Goal: Information Seeking & Learning: Learn about a topic

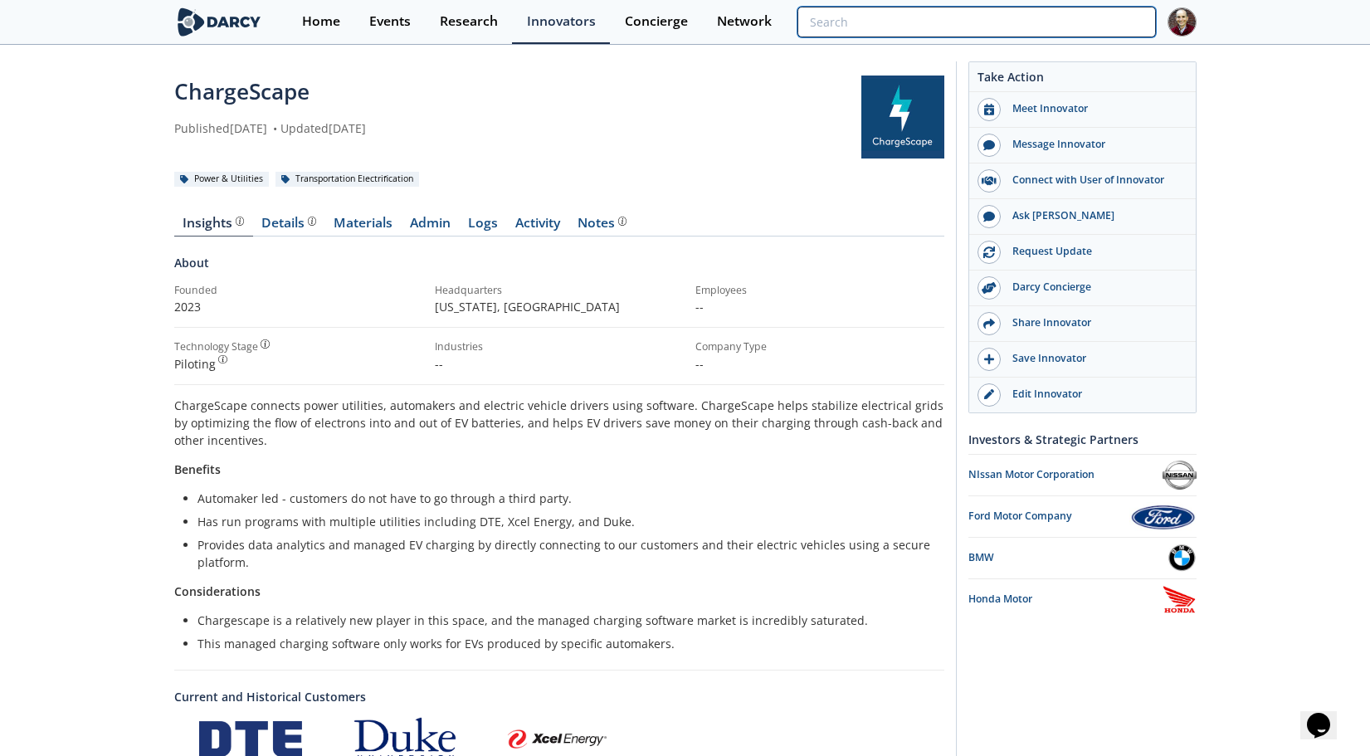
click at [1064, 22] on input "search" at bounding box center [976, 22] width 358 height 31
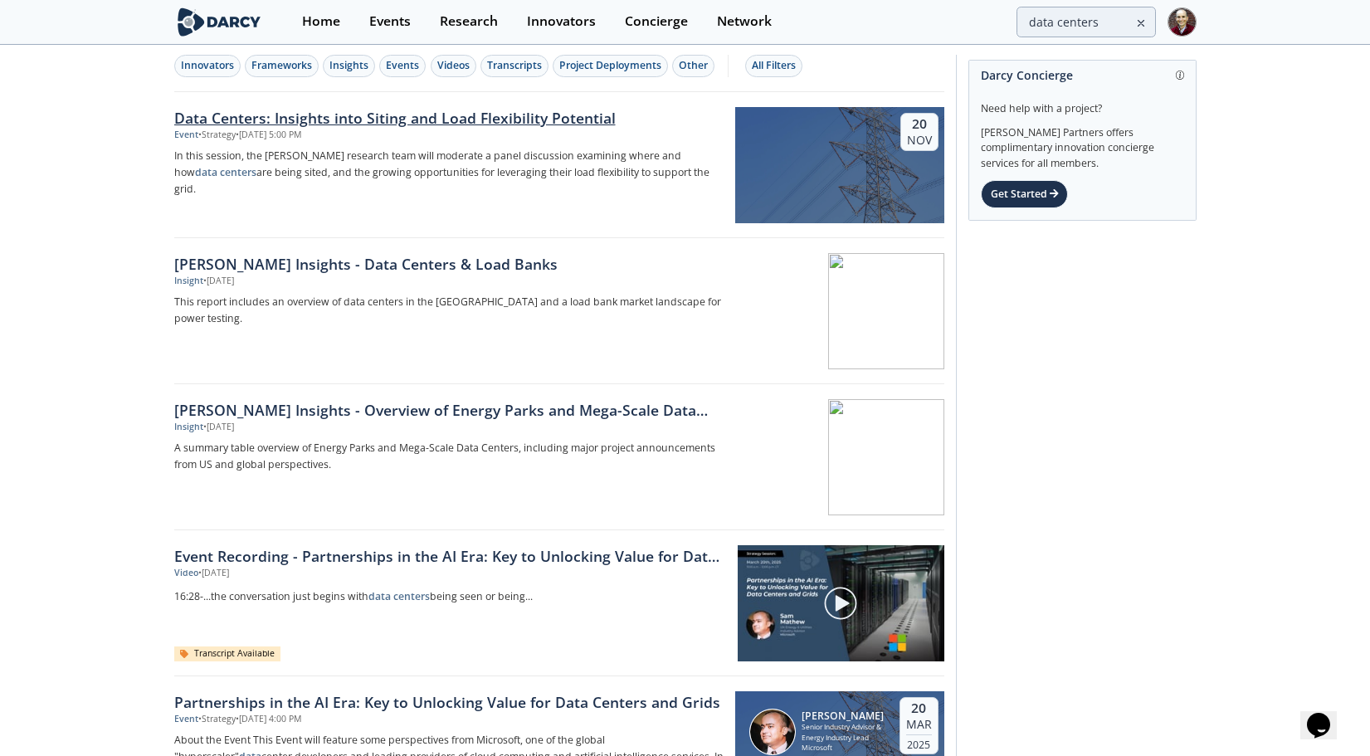
scroll to position [8, 0]
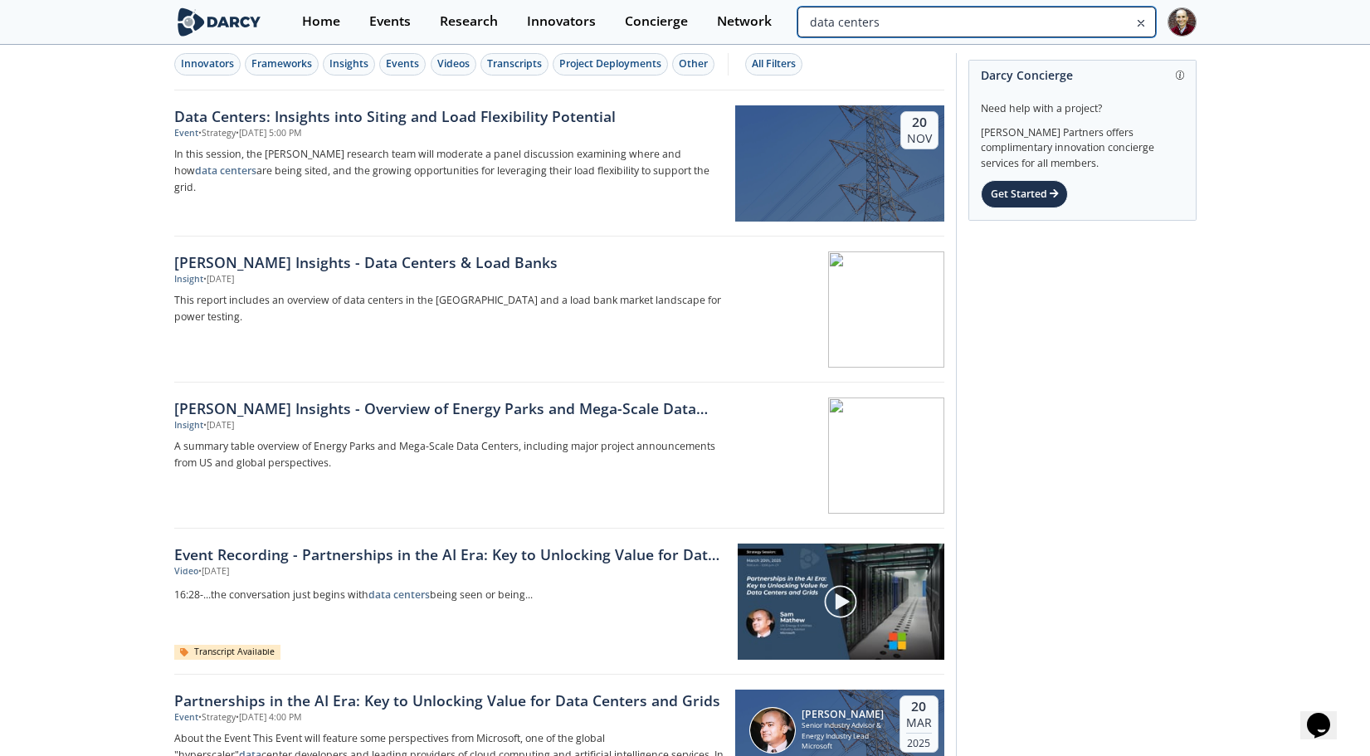
click at [1104, 27] on input "data centers" at bounding box center [976, 22] width 358 height 31
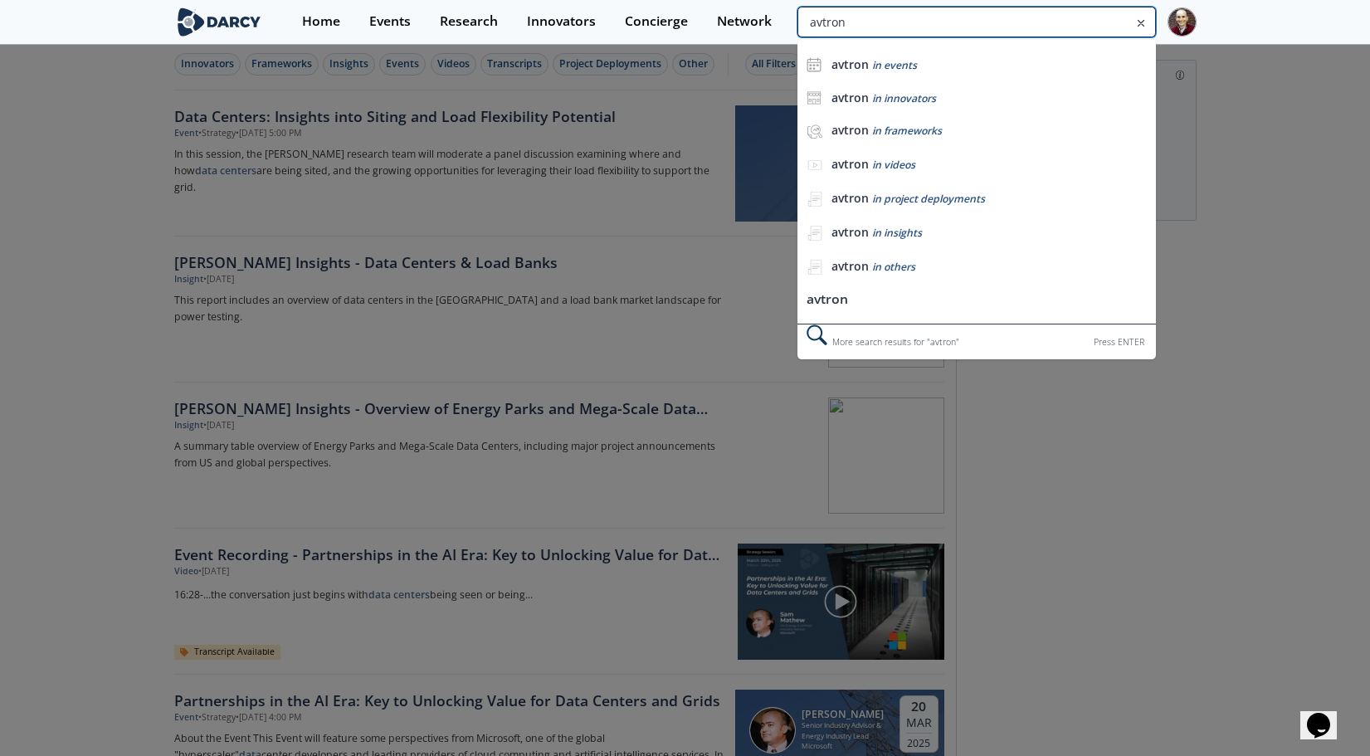
type input "avtron"
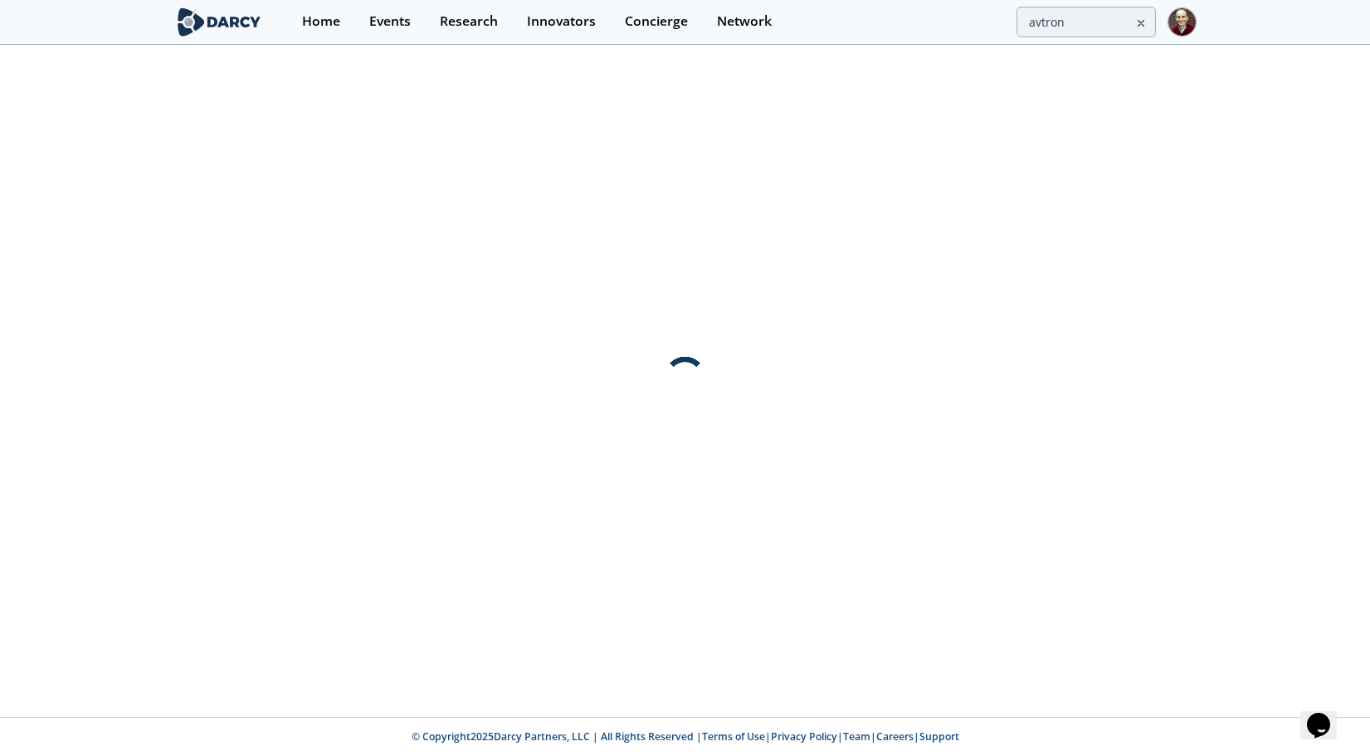
scroll to position [0, 0]
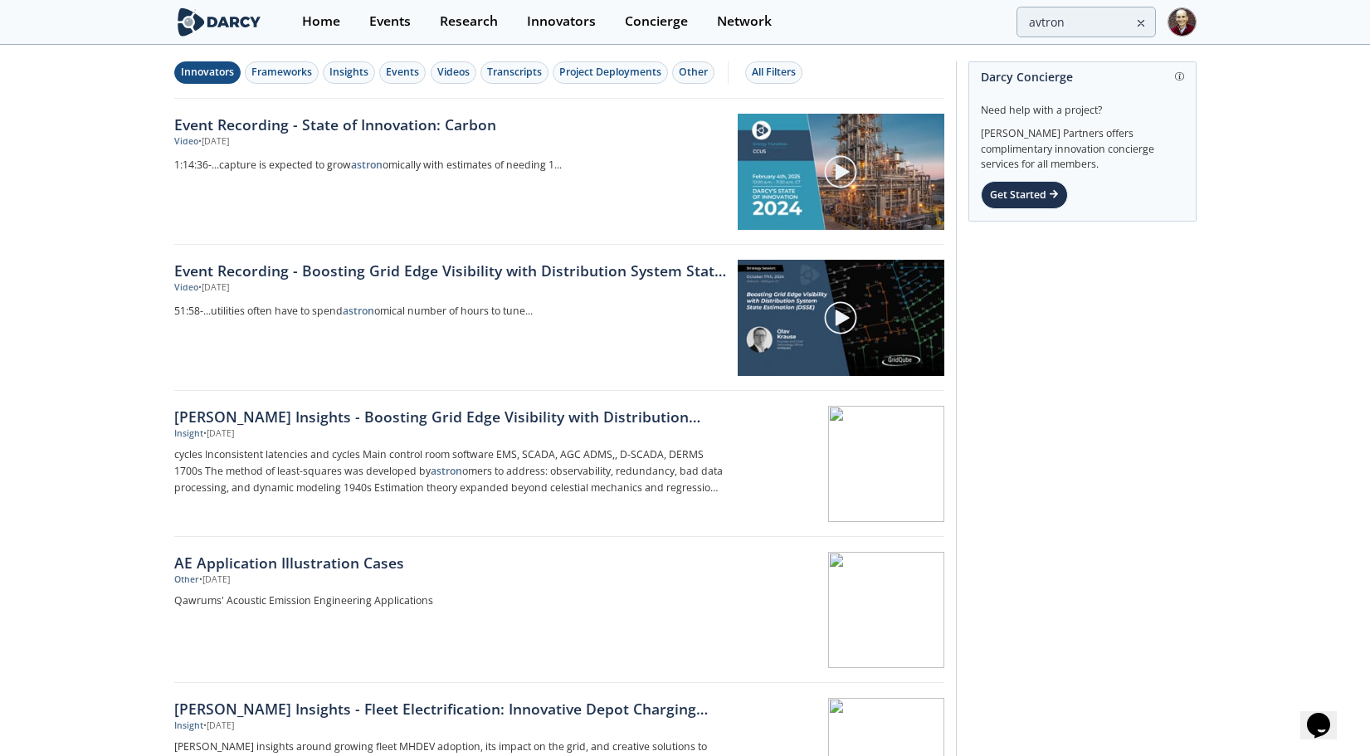
click at [221, 74] on div "Innovators" at bounding box center [207, 72] width 53 height 15
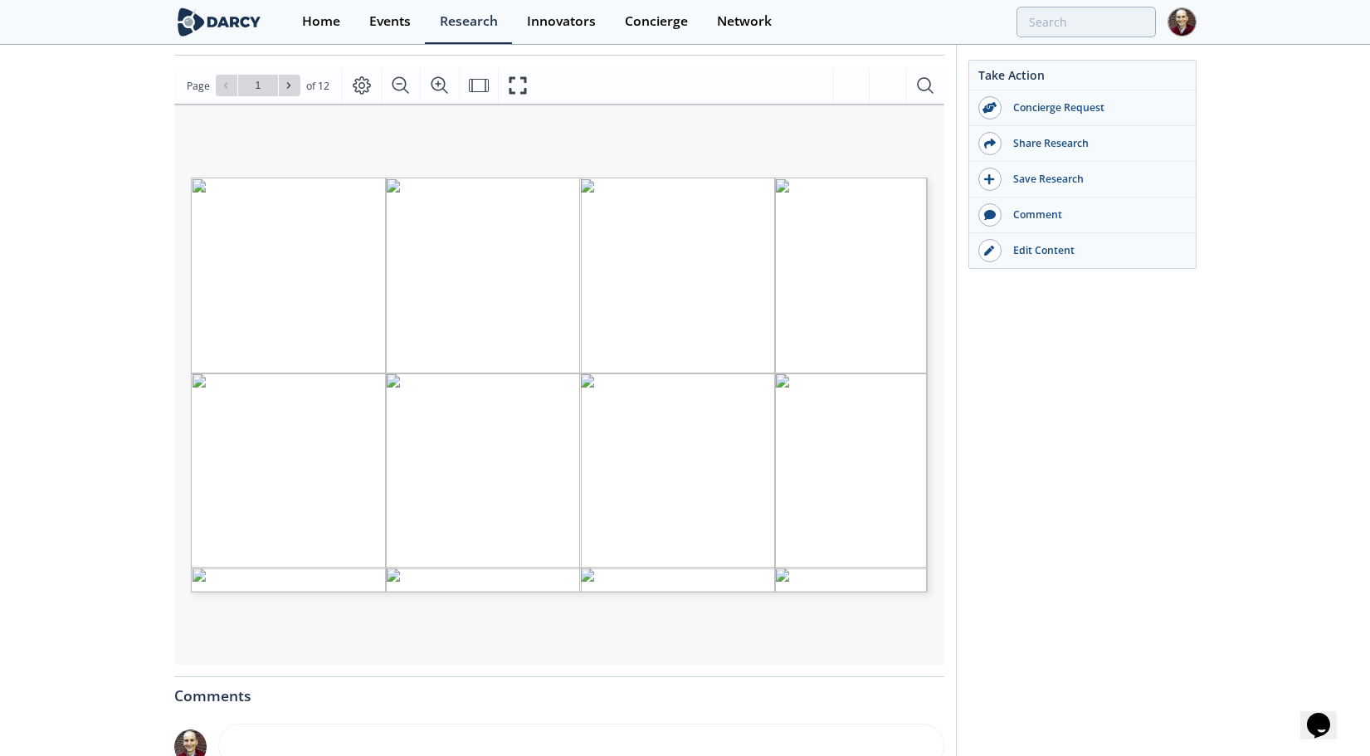
scroll to position [183, 0]
click at [792, 153] on div "DATA CENTERS & LOAD [PERSON_NAME] INSIGHTS PDF POWER & UTILITIES Loading Loadin…" at bounding box center [550, 316] width 753 height 431
type input "2"
type input "3"
type input "5"
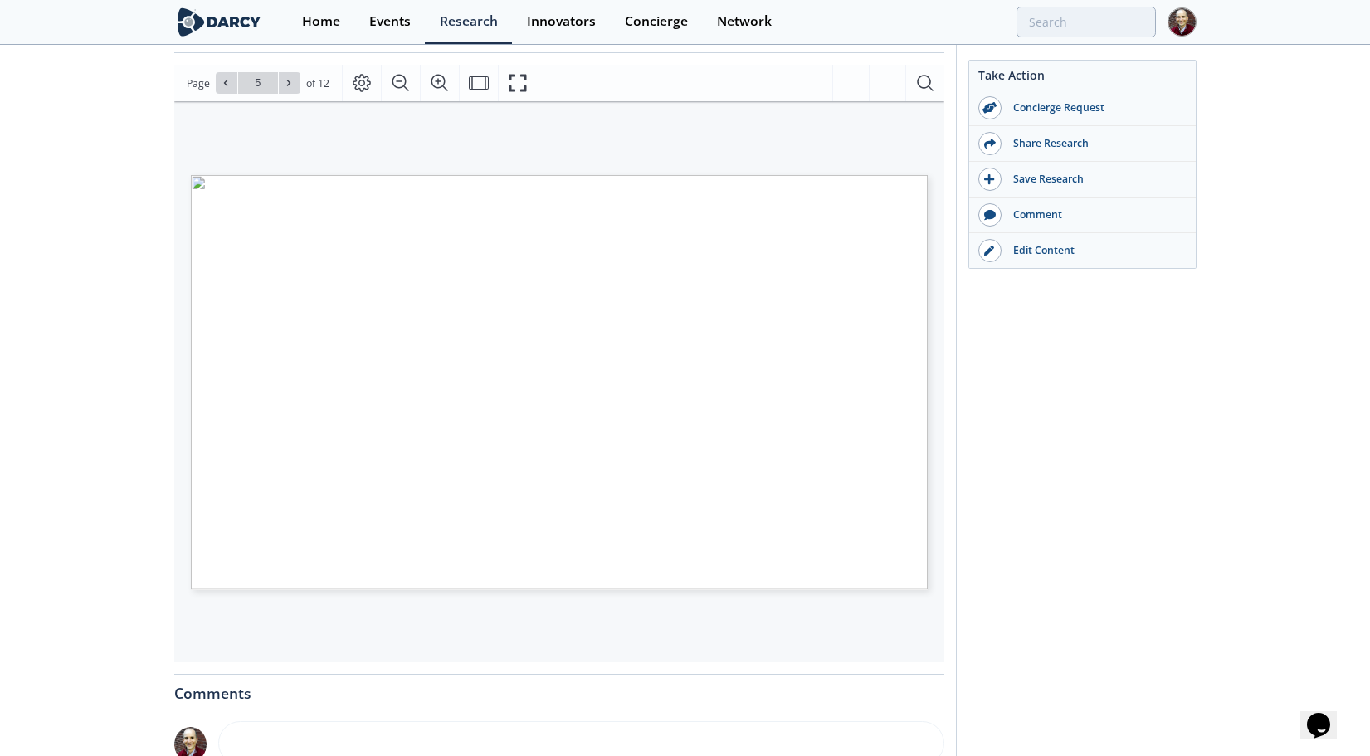
type input "6"
drag, startPoint x: 902, startPoint y: 372, endPoint x: 178, endPoint y: 385, distance: 724.3
click at [178, 385] on div "Company Company type Year founded Employee count HQs Data centers O&G Healthcar…" at bounding box center [550, 316] width 753 height 431
click at [178, 385] on div "LOAD BANK SOLUTIONS TYPES Load banks are devices that create an electrical load…" at bounding box center [550, 316] width 753 height 431
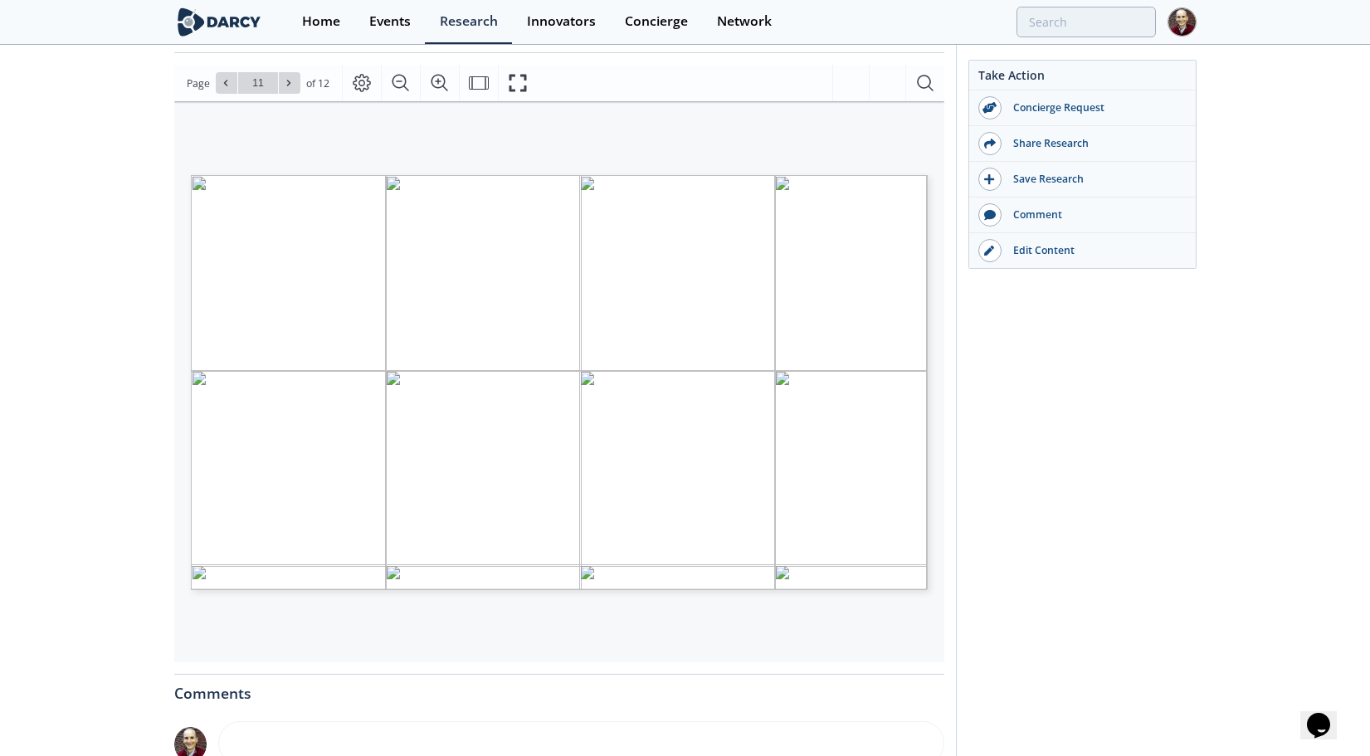
drag, startPoint x: 293, startPoint y: 509, endPoint x: 660, endPoint y: 518, distance: 367.6
click at [213, 194] on tr "Innovator 2000 15 St Chamond, France Not specified Not specified Not specified …" at bounding box center [203, 194] width 22 height 0
drag, startPoint x: 414, startPoint y: 417, endPoint x: 450, endPoint y: 420, distance: 35.8
click at [450, 198] on span "Company Company type Year founded Employee count HQs Data centers O&G Healthcar…" at bounding box center [531, 186] width 681 height 23
drag, startPoint x: 424, startPoint y: 369, endPoint x: 447, endPoint y: 380, distance: 25.6
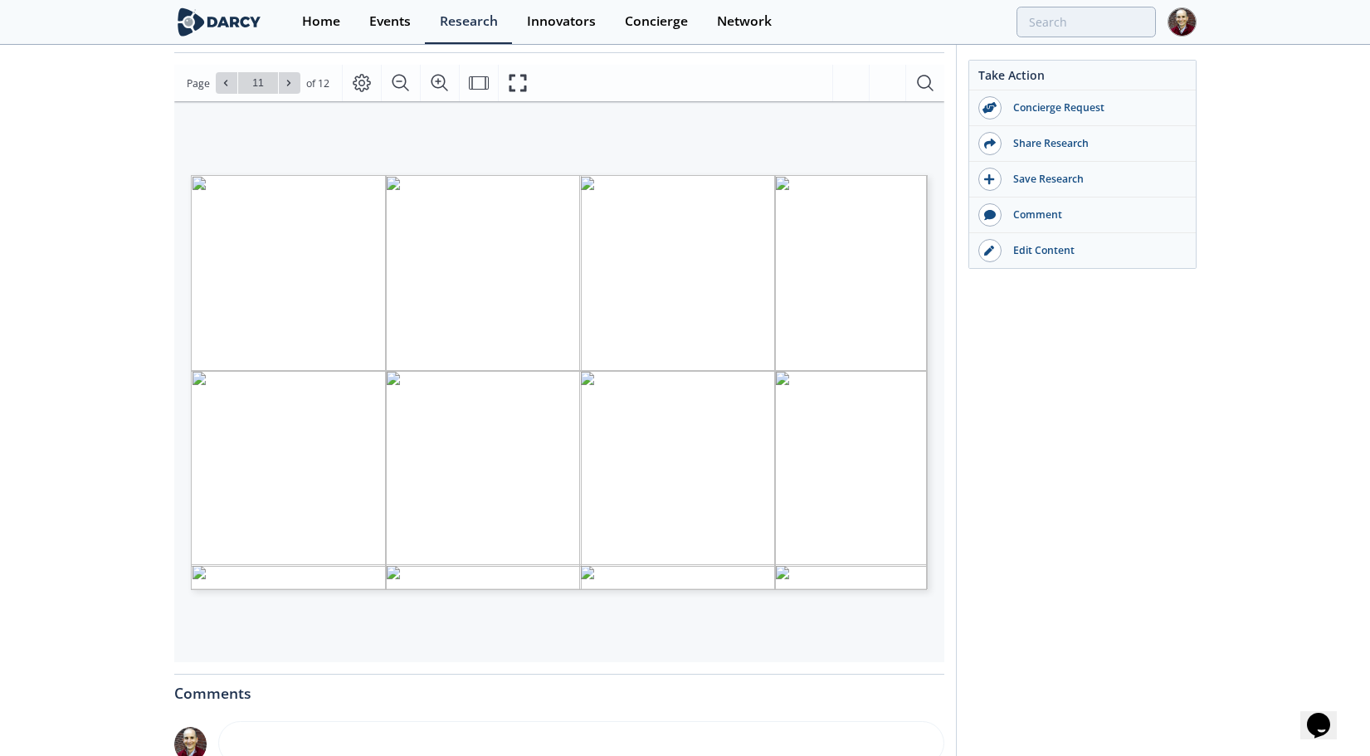
click at [447, 198] on span "Company Company type Year founded Employee count HQs Data centers O&G Healthcar…" at bounding box center [531, 186] width 681 height 23
click at [447, 380] on span "England" at bounding box center [460, 379] width 80 height 7
drag, startPoint x: 333, startPoint y: 299, endPoint x: 515, endPoint y: 309, distance: 182.8
click at [516, 309] on span "Page 11" at bounding box center [825, 646] width 1267 height 699
click at [515, 309] on span "Page 11" at bounding box center [825, 646] width 1267 height 699
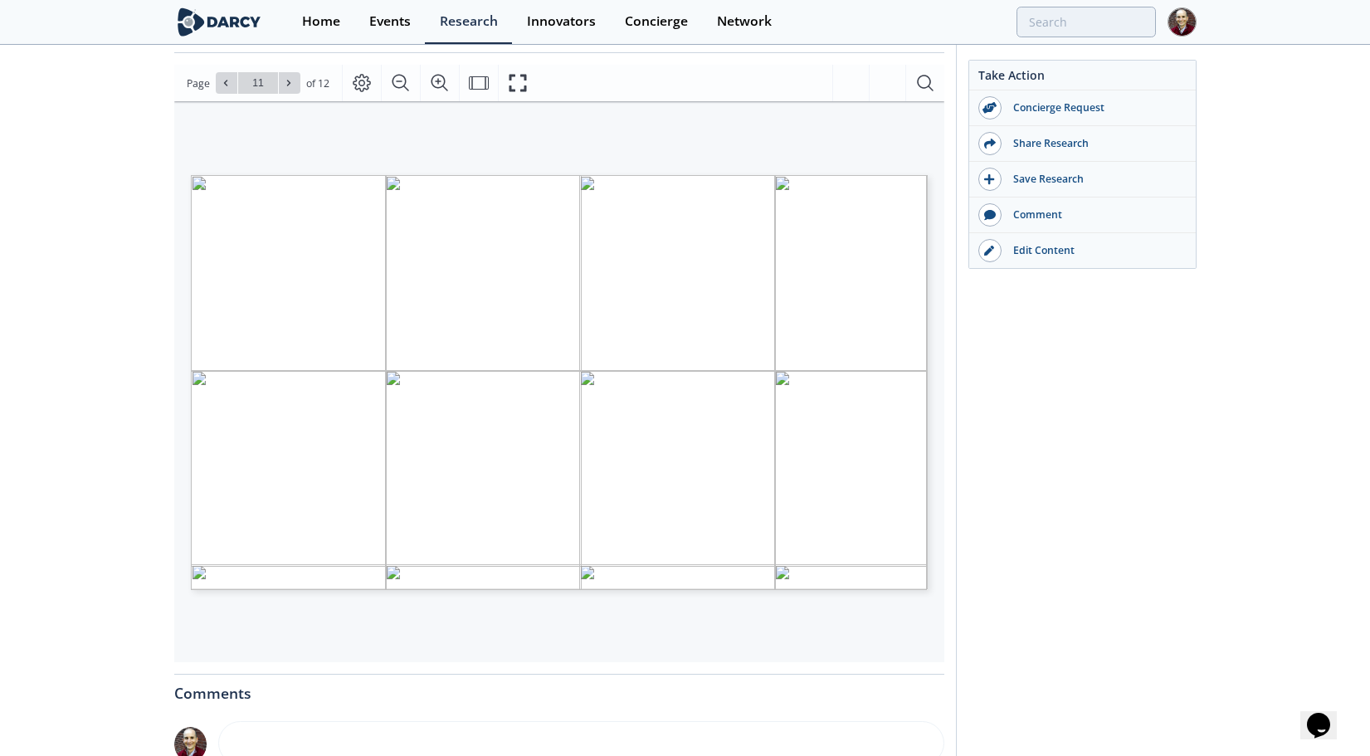
click at [236, 302] on span "Page 11" at bounding box center [825, 646] width 1267 height 699
click at [230, 299] on span "Page 11" at bounding box center [825, 646] width 1267 height 699
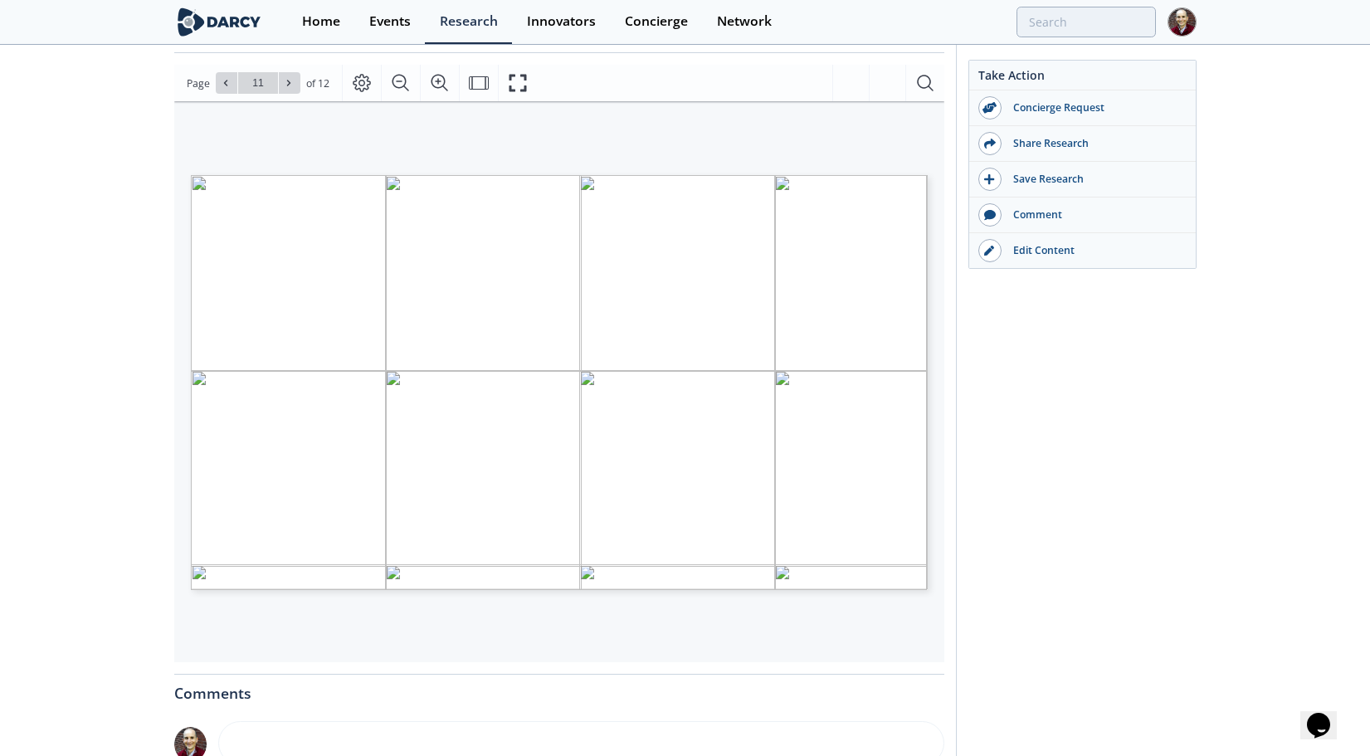
click at [230, 299] on span "Page 11" at bounding box center [825, 646] width 1267 height 699
type input "11"
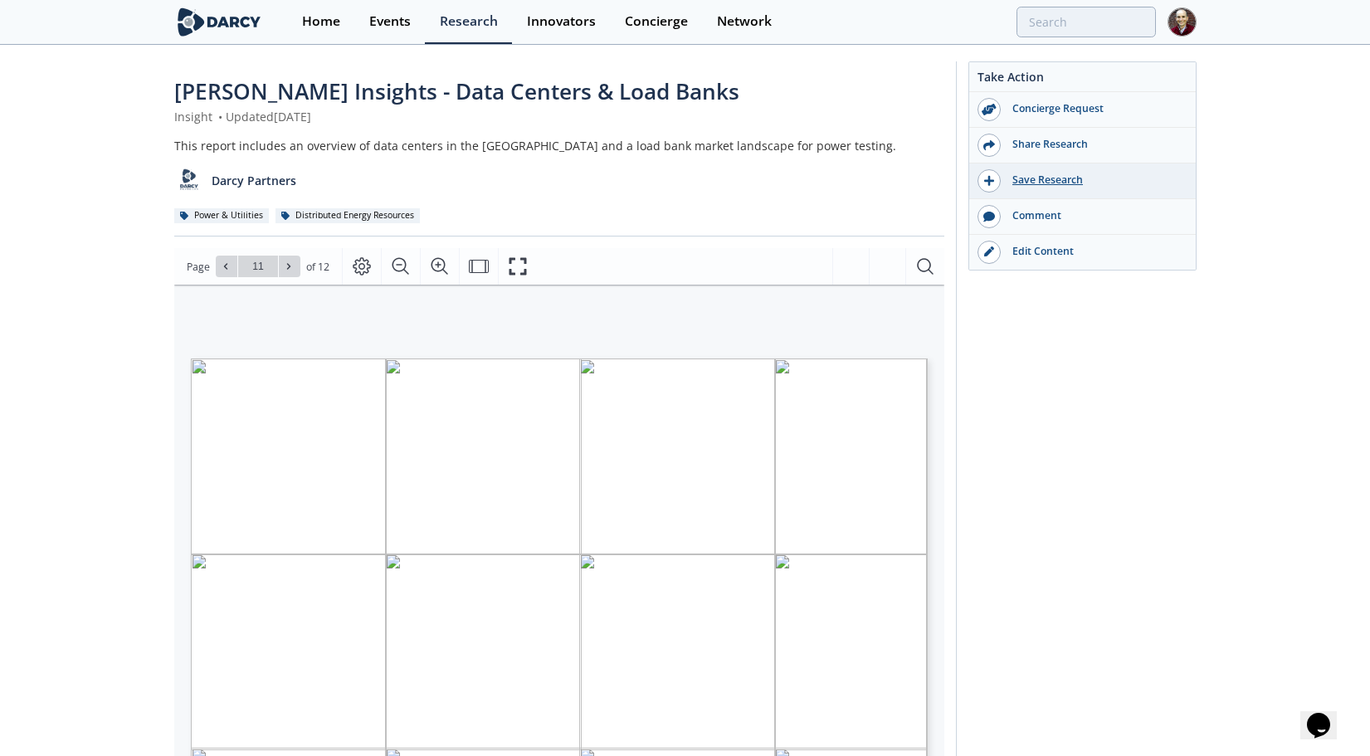
scroll to position [0, 0]
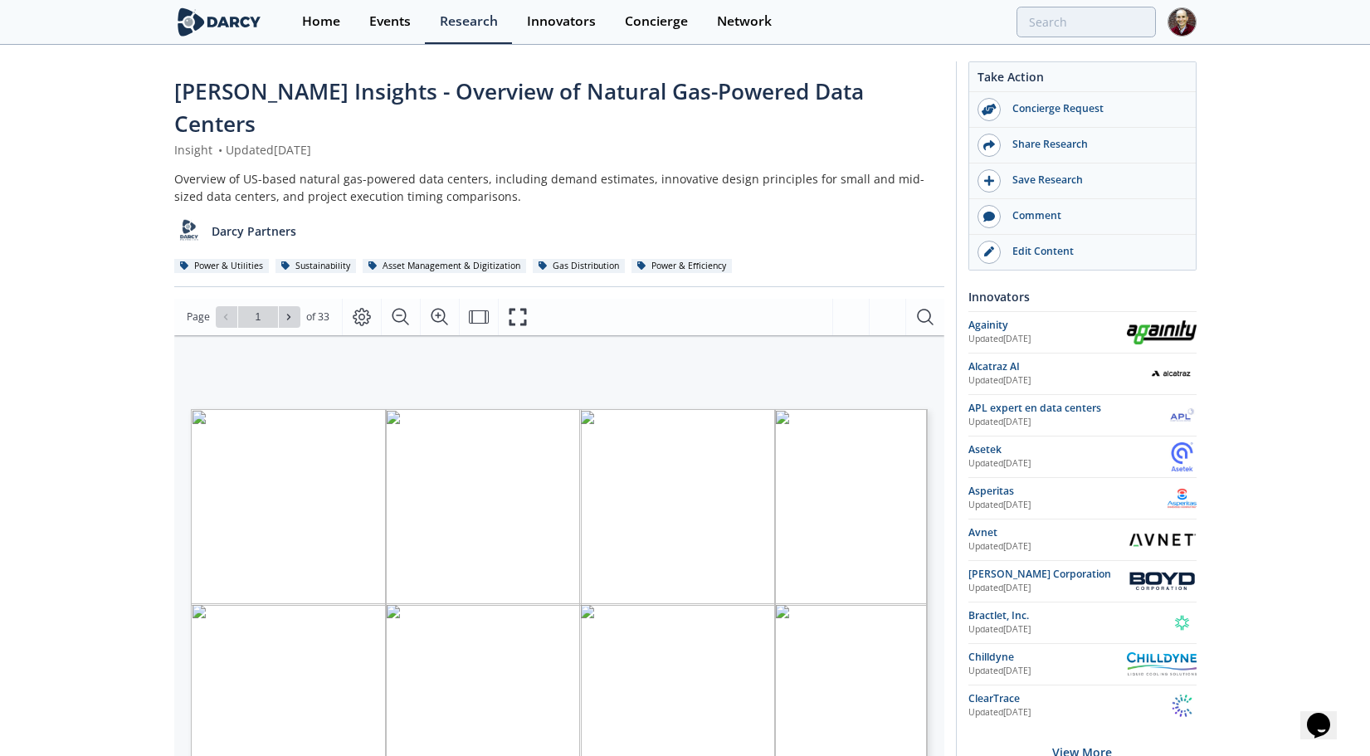
click at [487, 170] on div "Overview of US-based natural gas-powered data centers, including demand estimat…" at bounding box center [559, 187] width 770 height 35
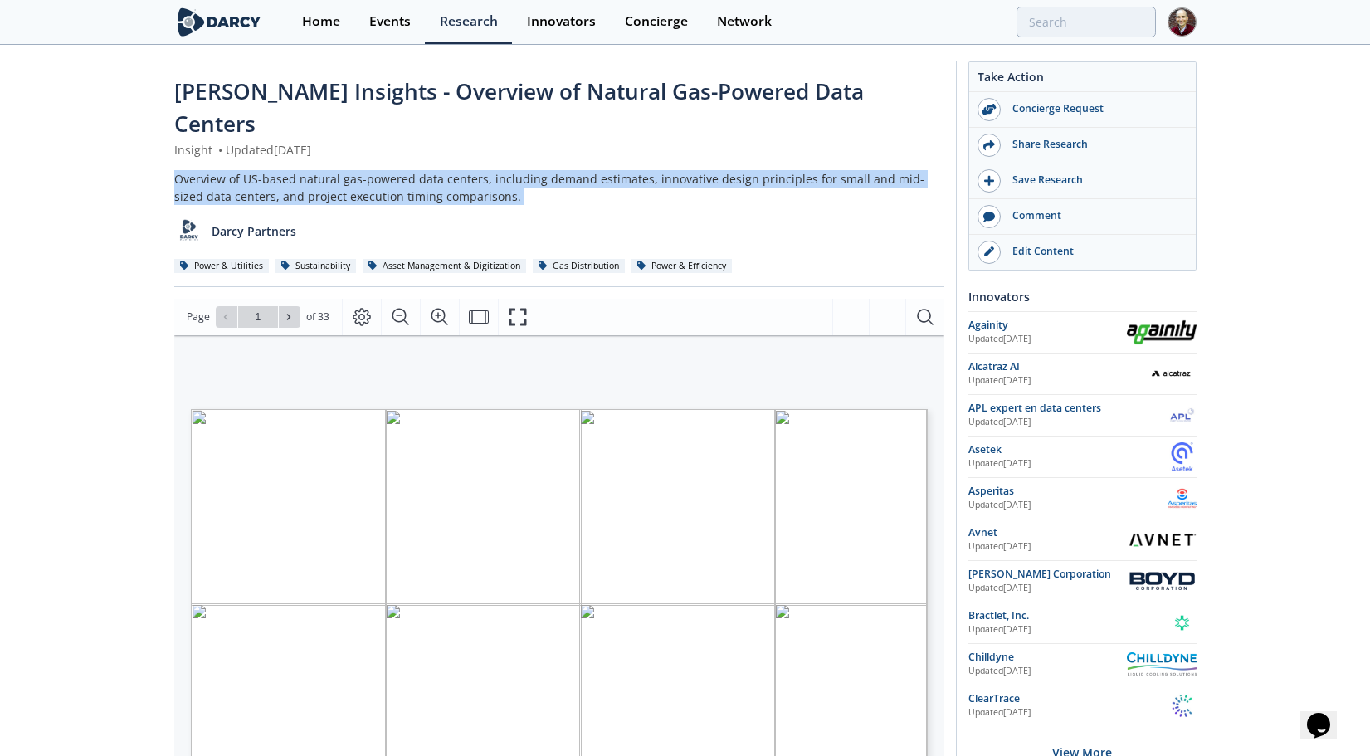
click at [948, 147] on div "Darcy Insights - Overview of Natural Gas-Powered Data Centers Insight • Updated…" at bounding box center [685, 644] width 1022 height 1197
drag, startPoint x: 943, startPoint y: 135, endPoint x: 141, endPoint y: 181, distance: 803.5
click at [141, 180] on div "Darcy Insights - Overview of Natural Gas-Powered Data Centers Insight • Updated…" at bounding box center [685, 656] width 1370 height 1220
click at [141, 181] on div "Darcy Insights - Overview of Natural Gas-Powered Data Centers Insight • Updated…" at bounding box center [685, 656] width 1370 height 1220
